Goal: Task Accomplishment & Management: Manage account settings

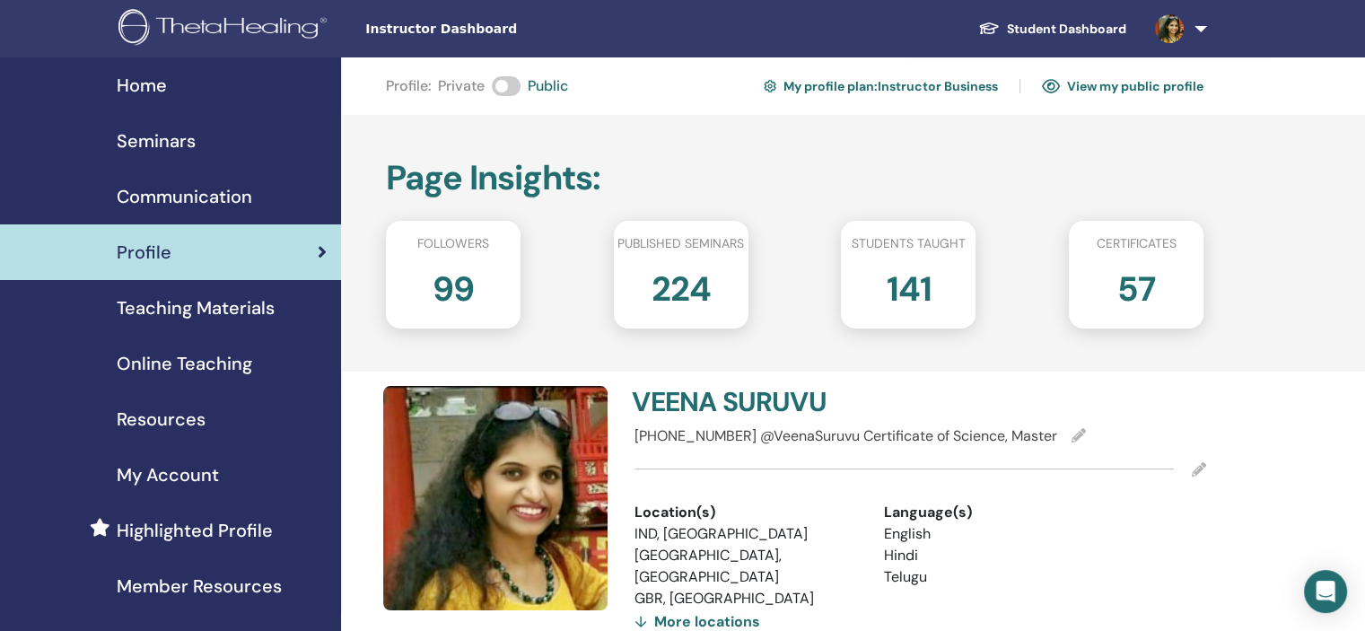
click at [180, 138] on span "Seminars" at bounding box center [156, 140] width 79 height 27
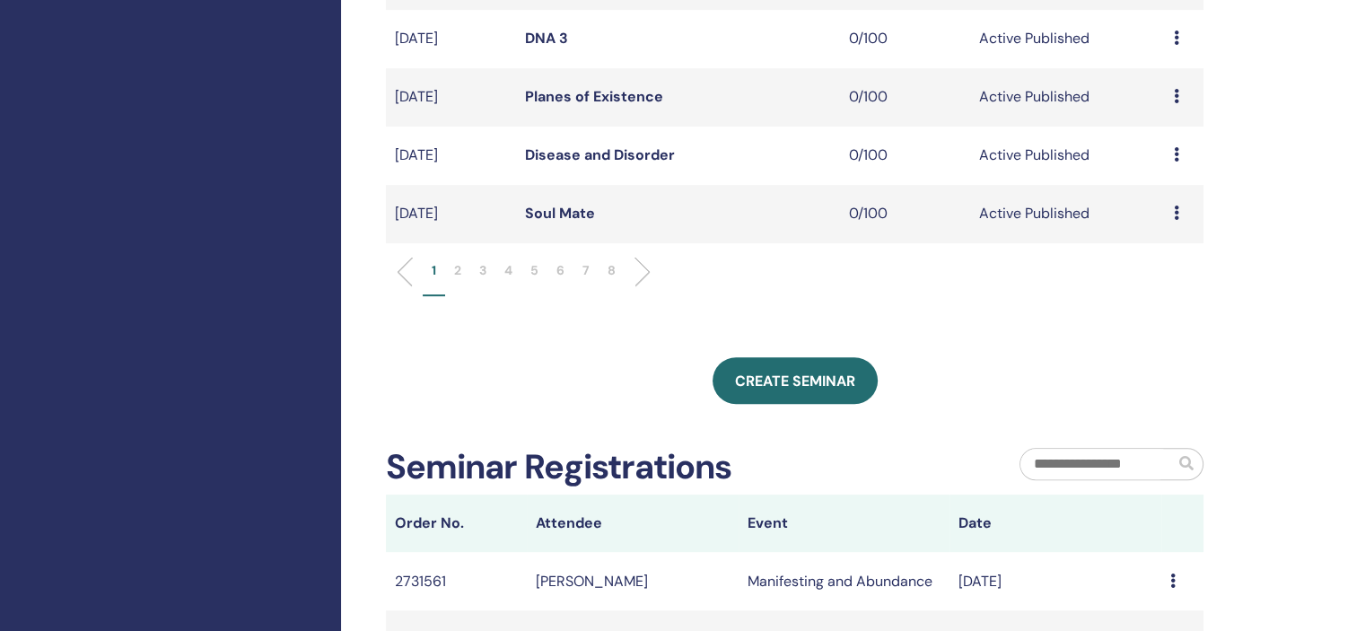
scroll to position [718, 0]
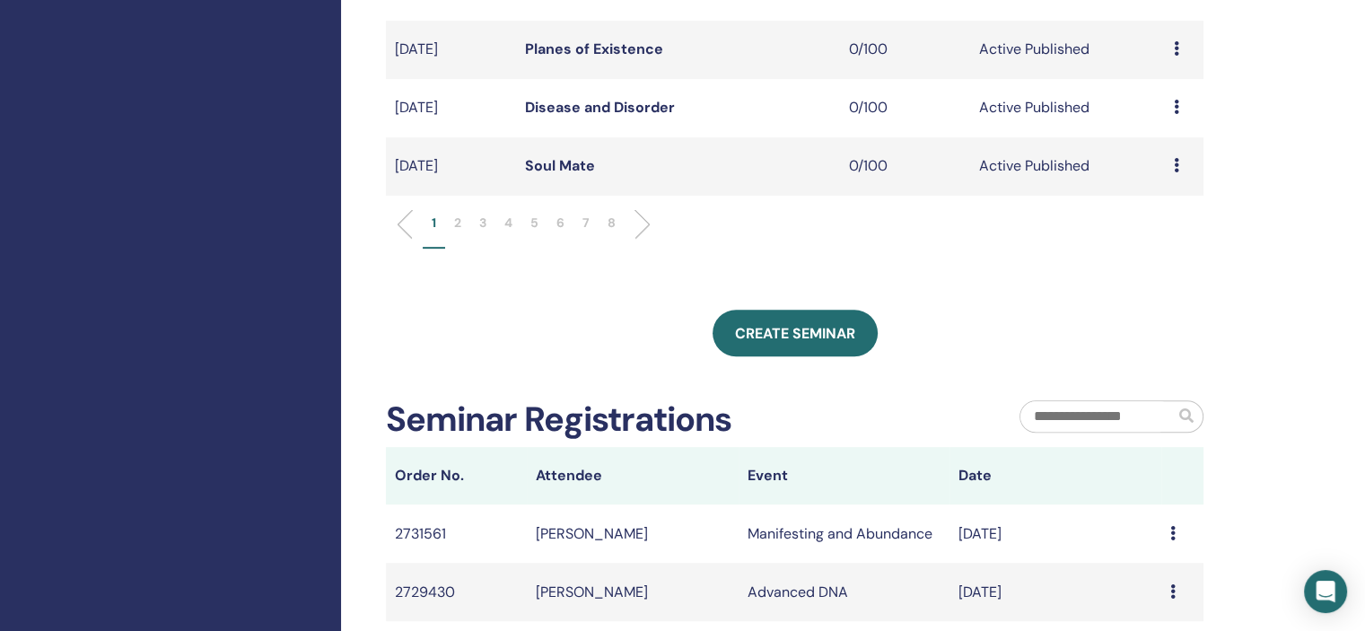
click at [540, 224] on li "5" at bounding box center [535, 231] width 26 height 35
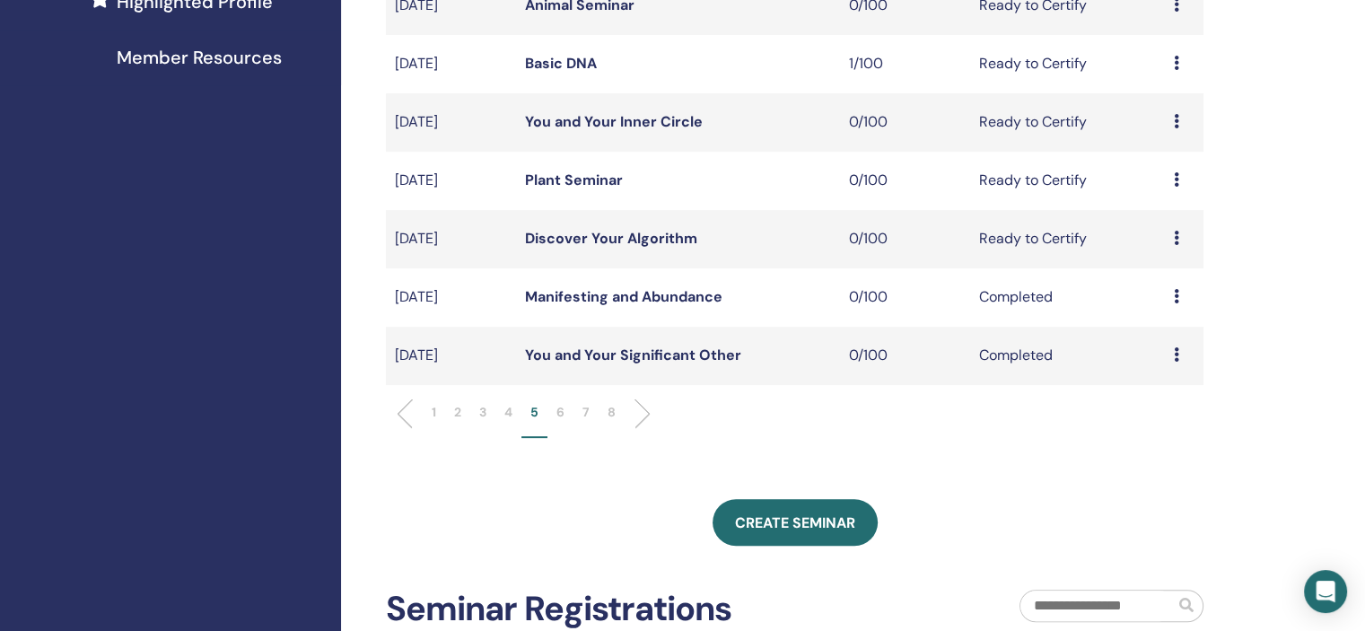
scroll to position [539, 0]
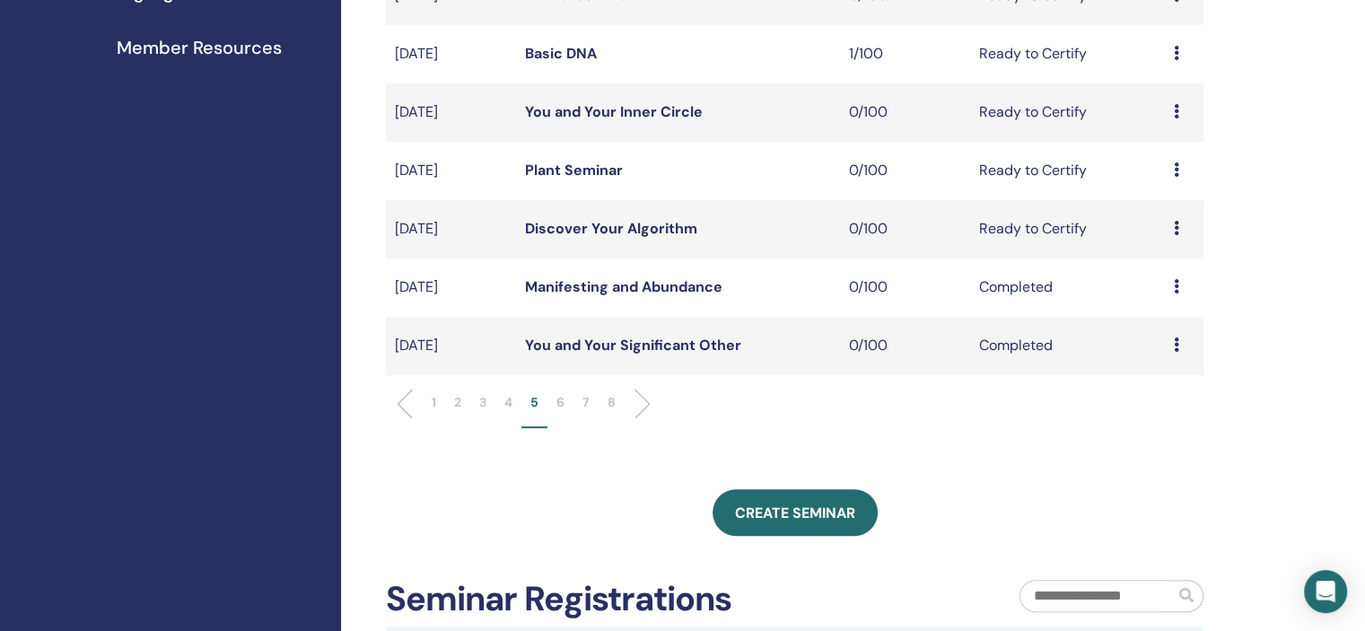
click at [500, 404] on li "4" at bounding box center [509, 410] width 26 height 35
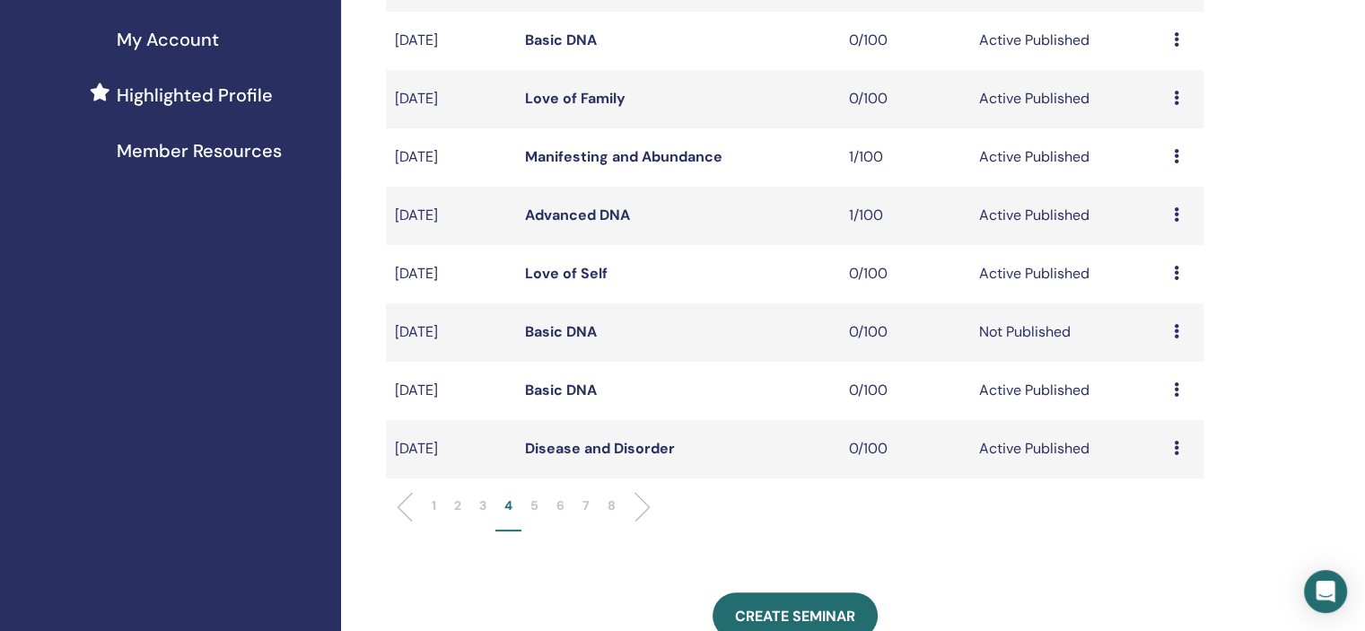
scroll to position [269, 0]
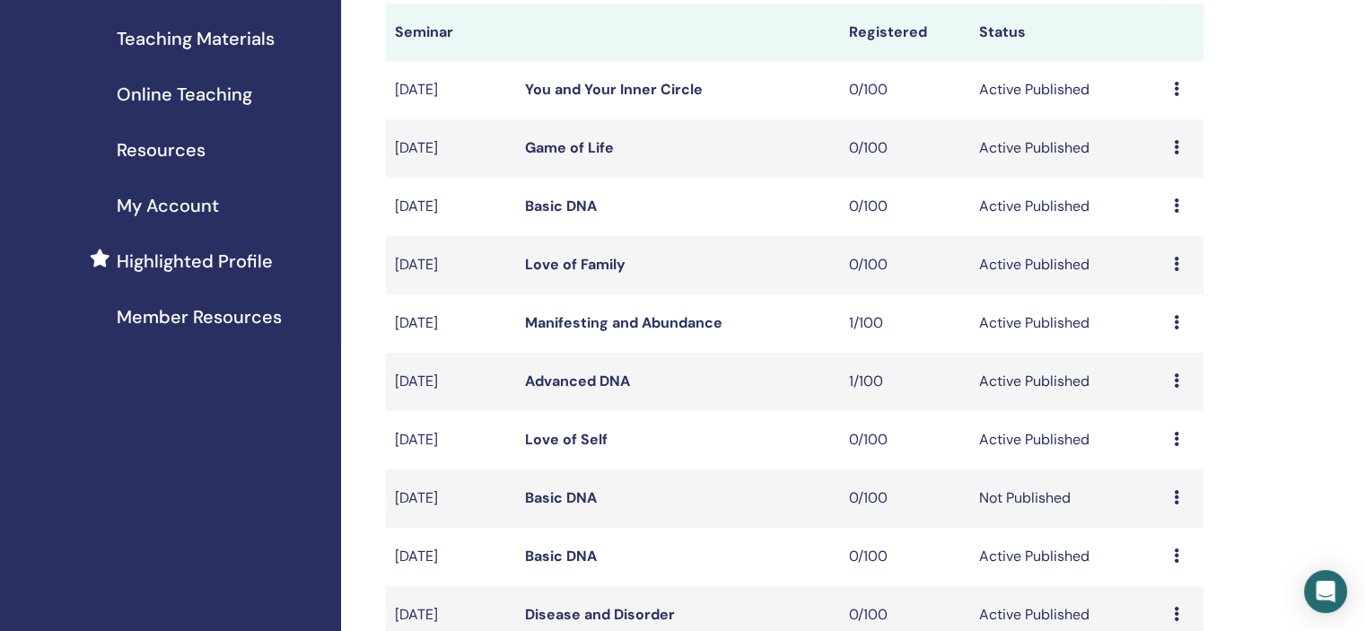
click at [1181, 380] on div "Preview Edit Attendees Cancel" at bounding box center [1184, 382] width 21 height 22
click at [1171, 446] on link "Attendees" at bounding box center [1169, 448] width 68 height 19
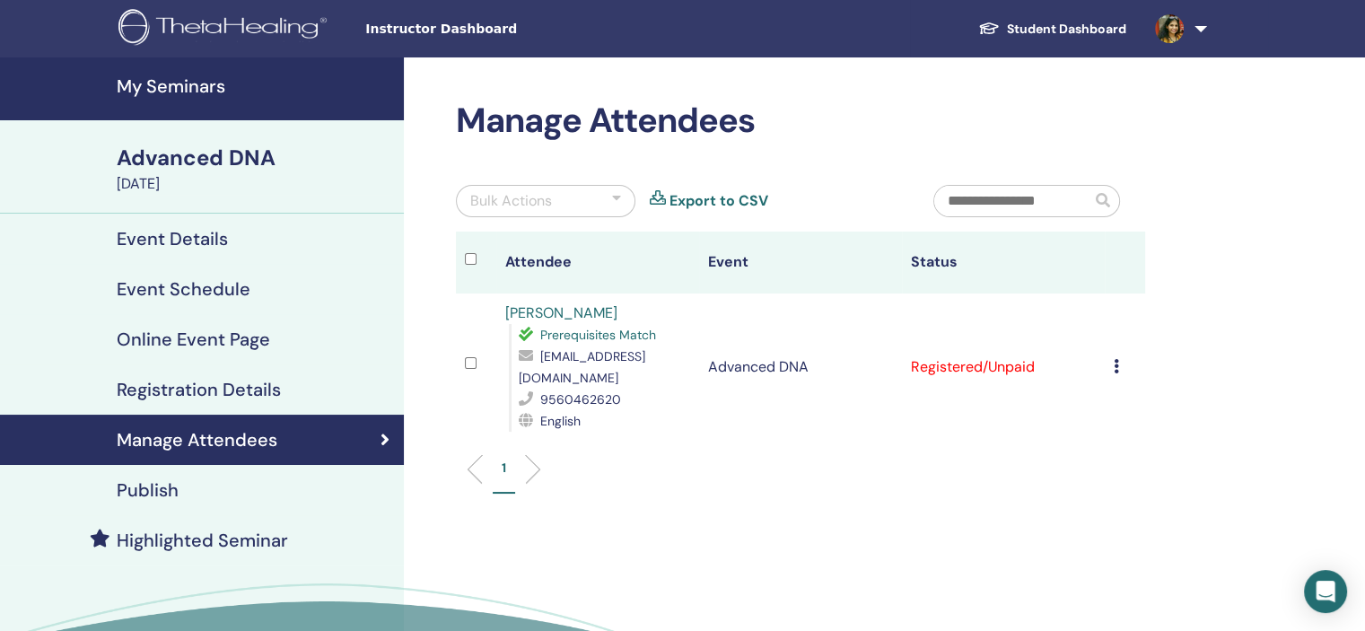
click at [1119, 356] on div "Cancel Registration Do not auto-certify Mark as Paid Mark as Unpaid Mark as Abs…" at bounding box center [1125, 367] width 22 height 22
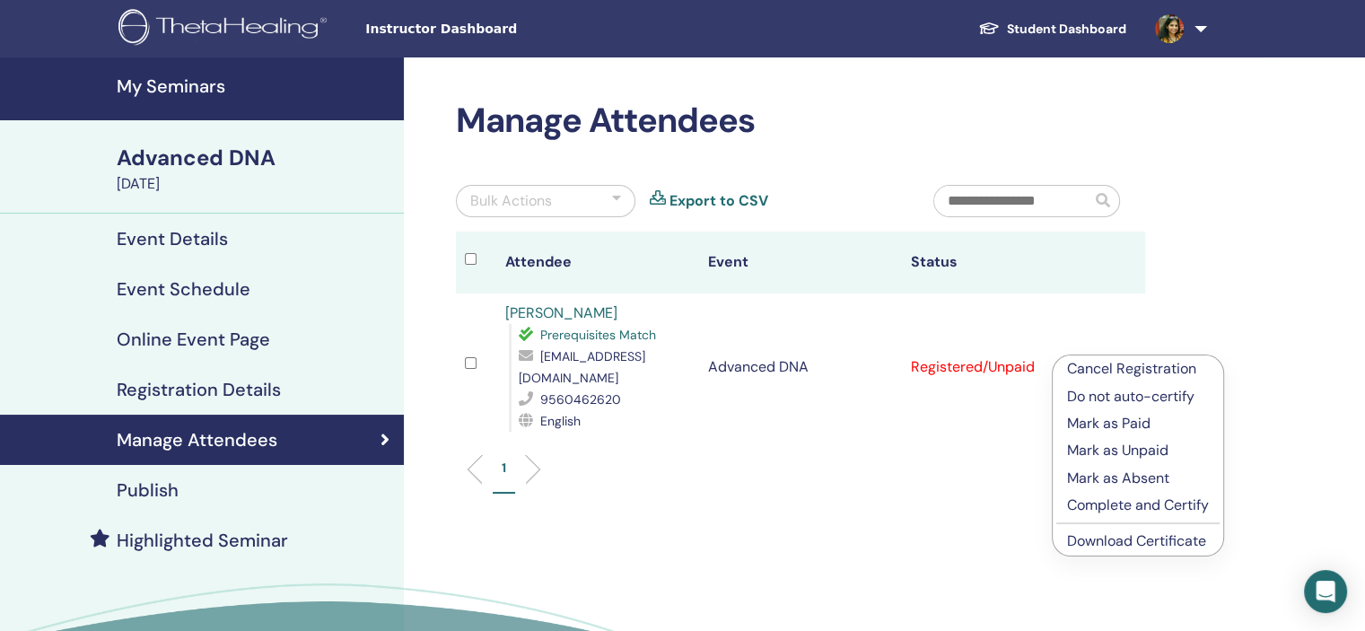
click at [1132, 419] on p "Mark as Paid" at bounding box center [1138, 424] width 142 height 22
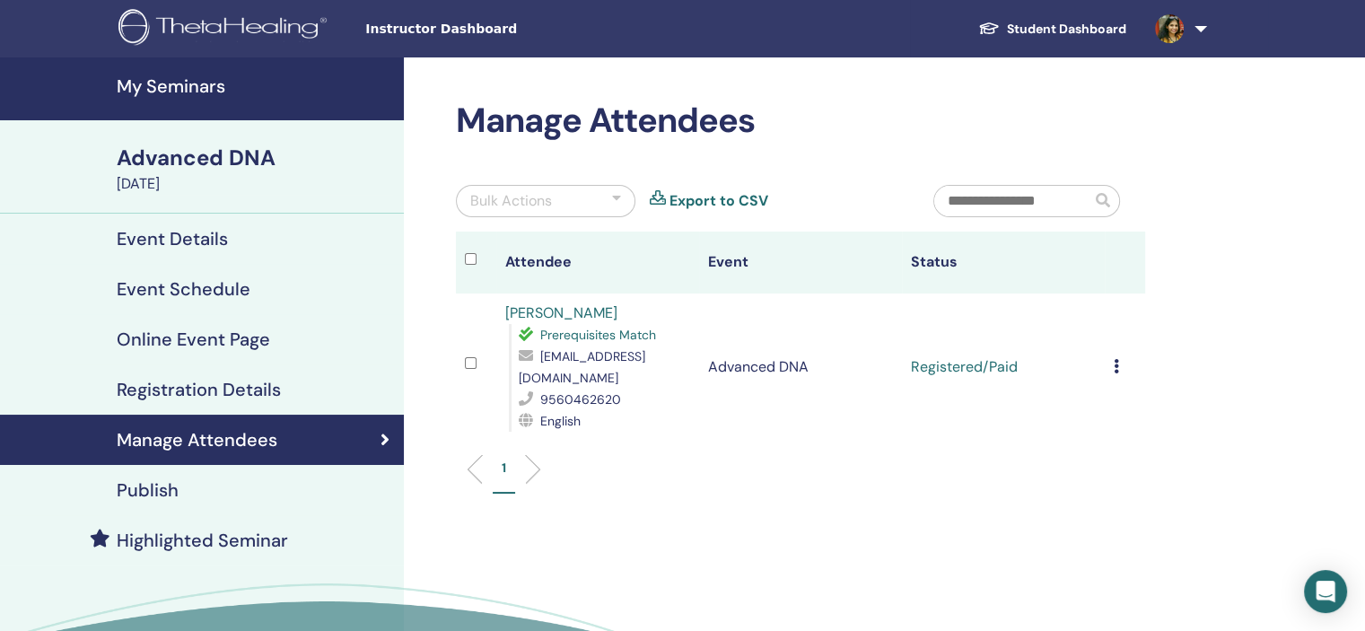
click at [1124, 356] on div "Cancel Registration Do not auto-certify Mark as Paid Mark as Unpaid Mark as Abs…" at bounding box center [1125, 367] width 22 height 22
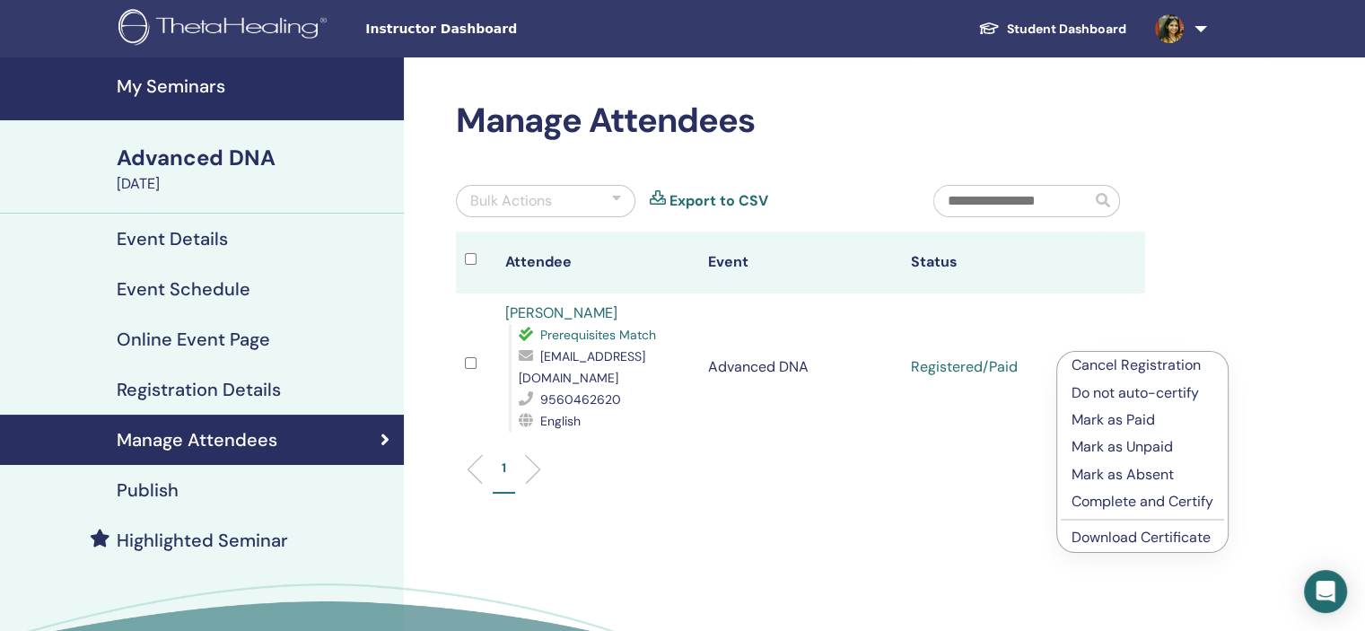
click at [1149, 543] on link "Download Certificate" at bounding box center [1141, 537] width 139 height 19
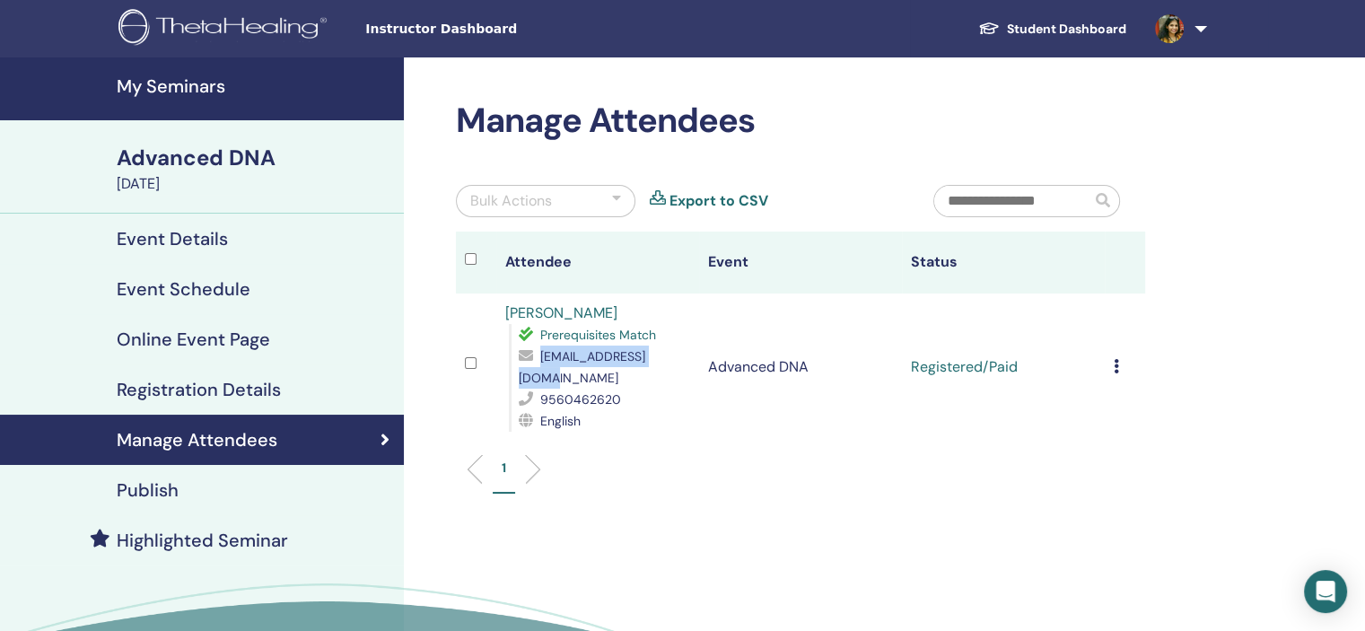
drag, startPoint x: 677, startPoint y: 354, endPoint x: 549, endPoint y: 358, distance: 128.5
click at [540, 356] on div "[EMAIL_ADDRESS][DOMAIN_NAME]" at bounding box center [604, 367] width 171 height 43
copy span "[EMAIL_ADDRESS][DOMAIN_NAME]"
